Goal: Task Accomplishment & Management: Manage account settings

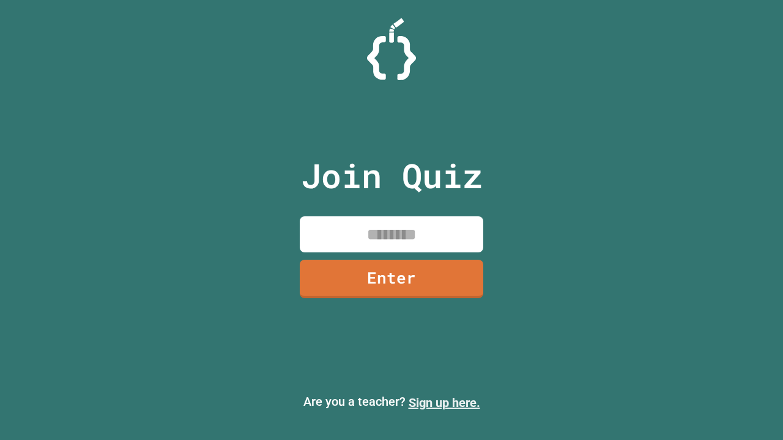
click at [444, 403] on link "Sign up here." at bounding box center [445, 403] width 72 height 15
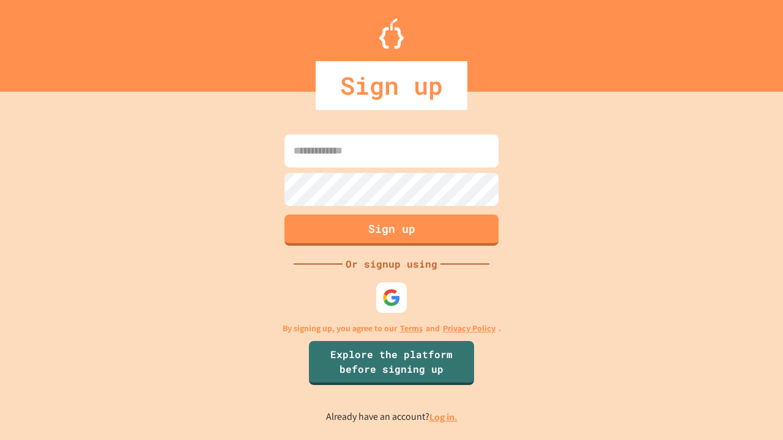
click at [444, 417] on link "Log in." at bounding box center [443, 417] width 28 height 13
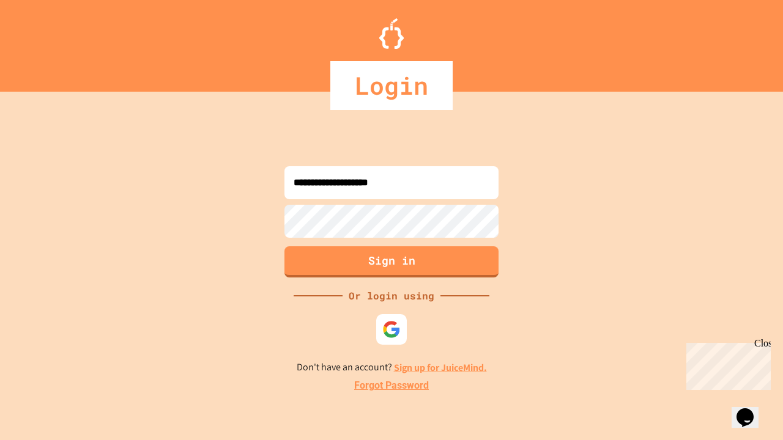
type input "**********"
